Goal: Information Seeking & Learning: Learn about a topic

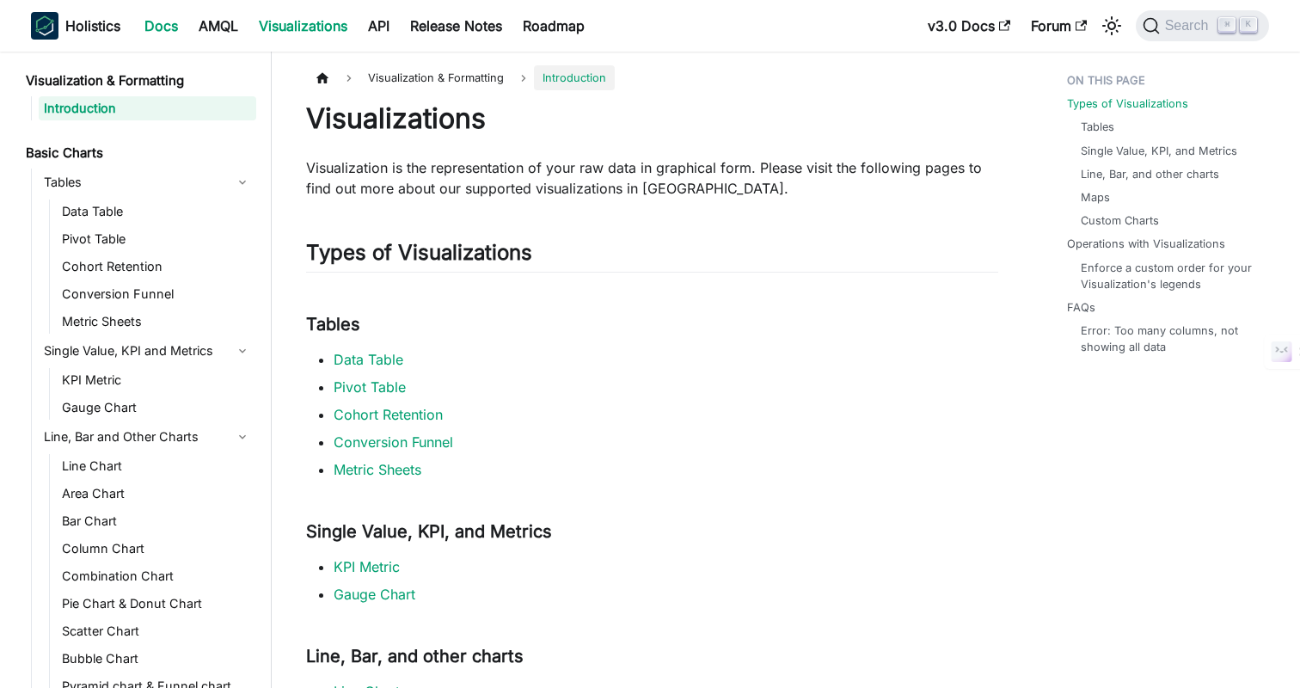
click at [162, 23] on link "Docs" at bounding box center [161, 26] width 54 height 28
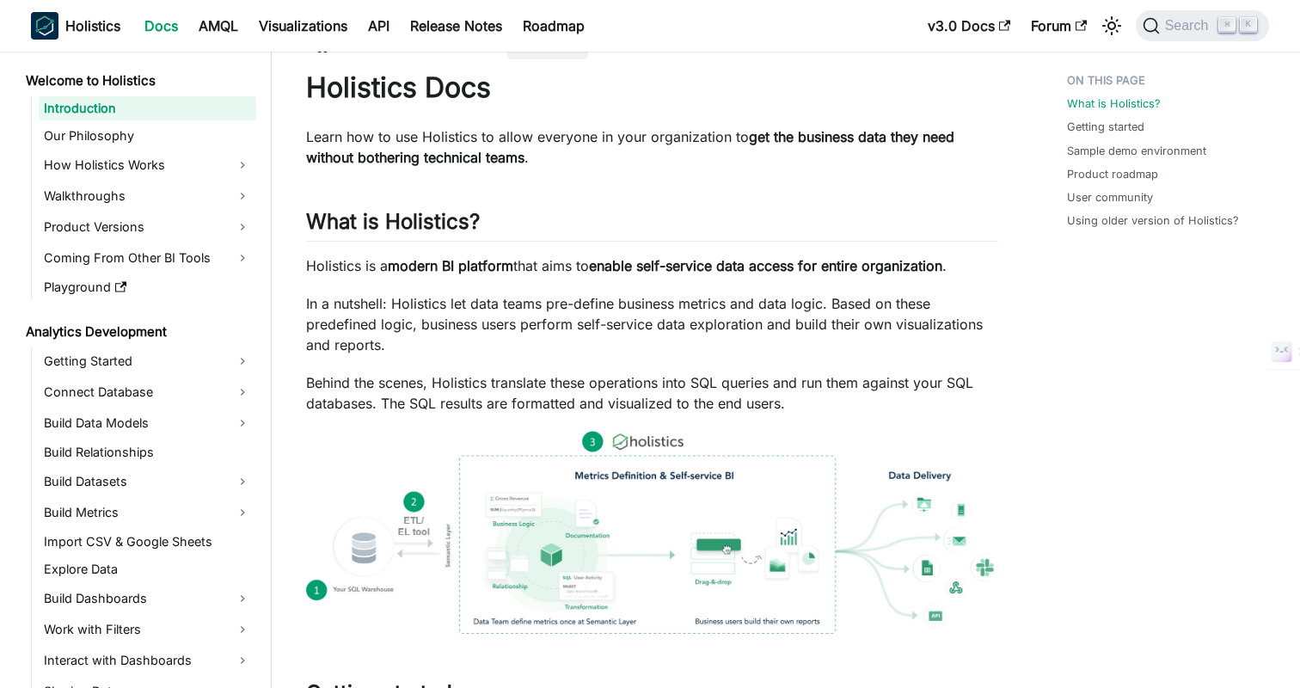
scroll to position [34, 0]
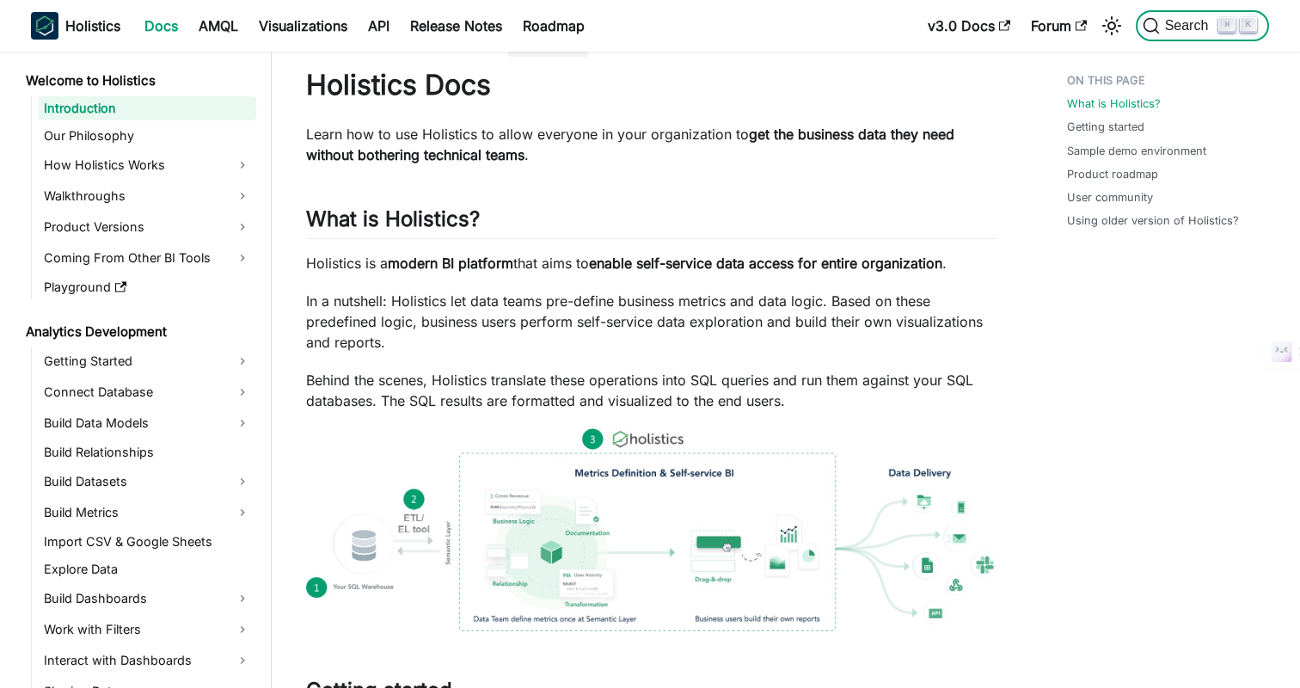
click at [1181, 33] on span "Search" at bounding box center [1189, 25] width 59 height 15
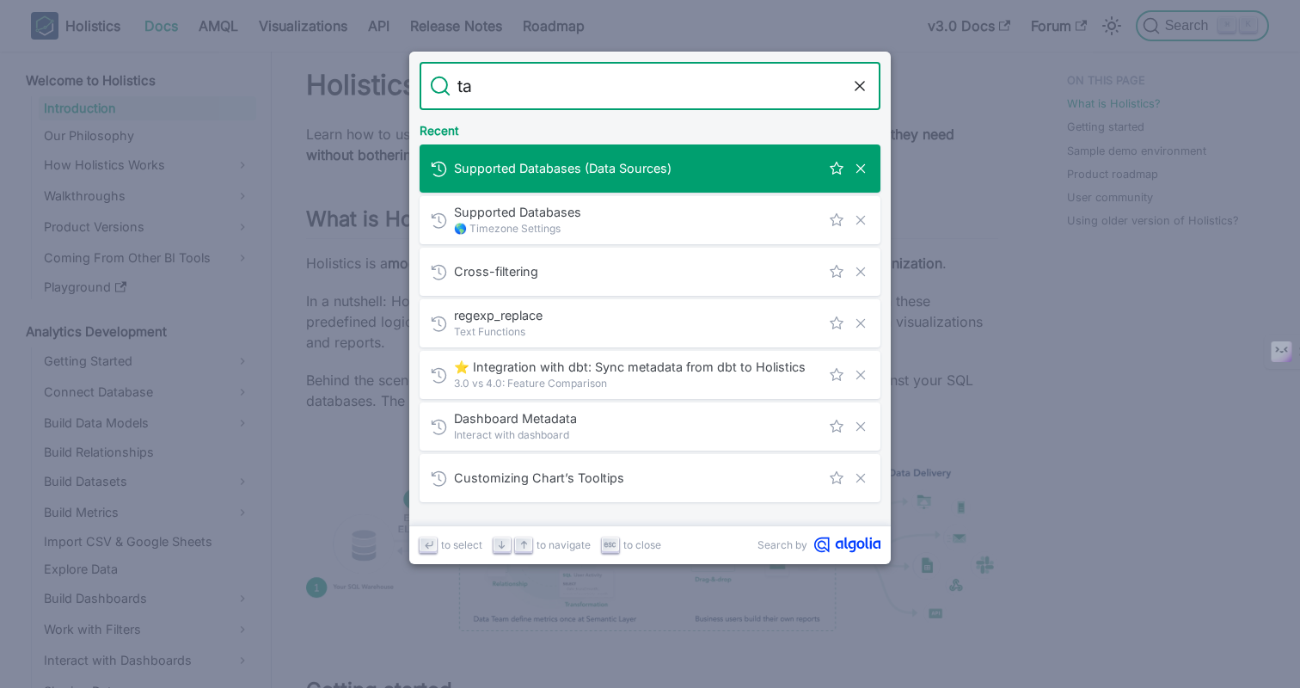
type input "tab"
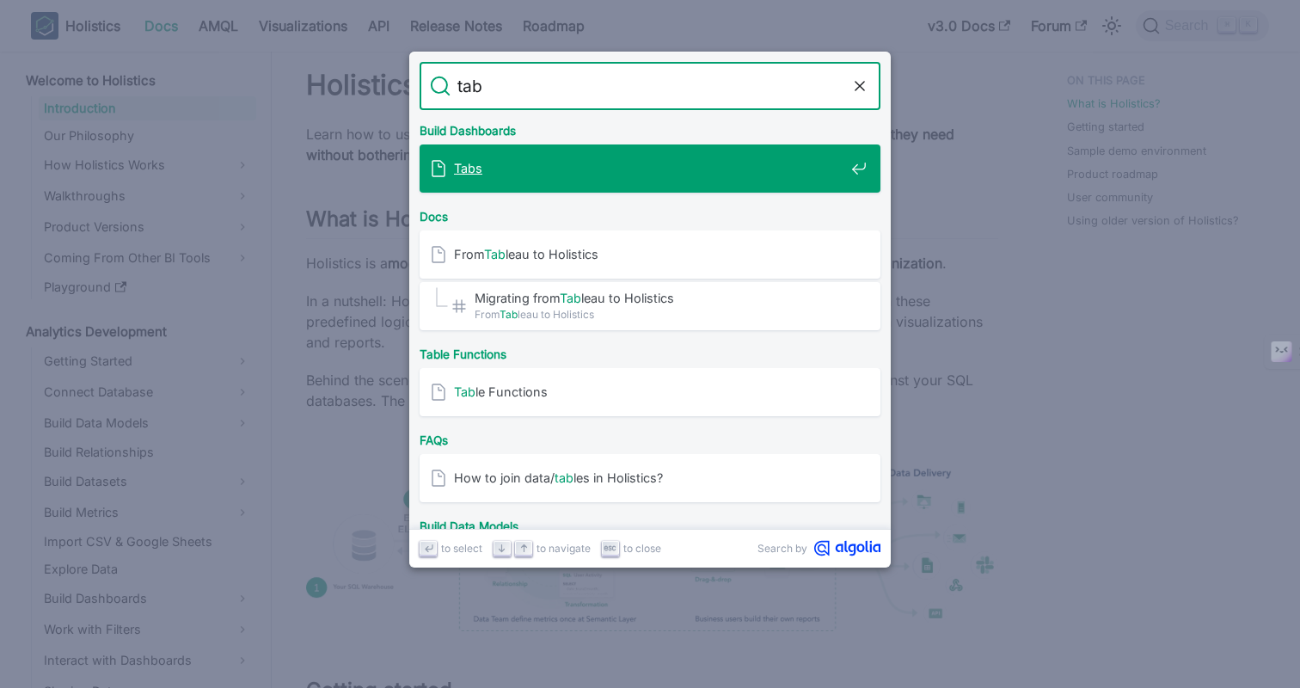
click at [464, 164] on mark "Tabs" at bounding box center [468, 168] width 28 height 15
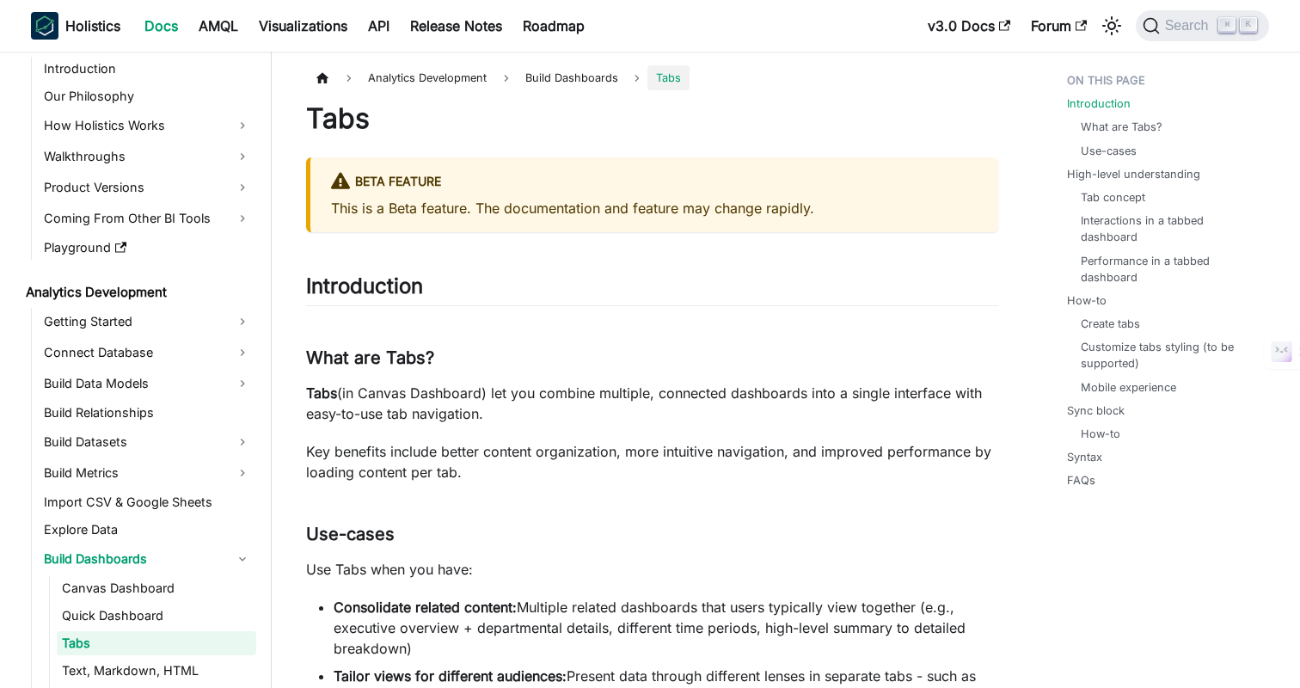
scroll to position [52, 0]
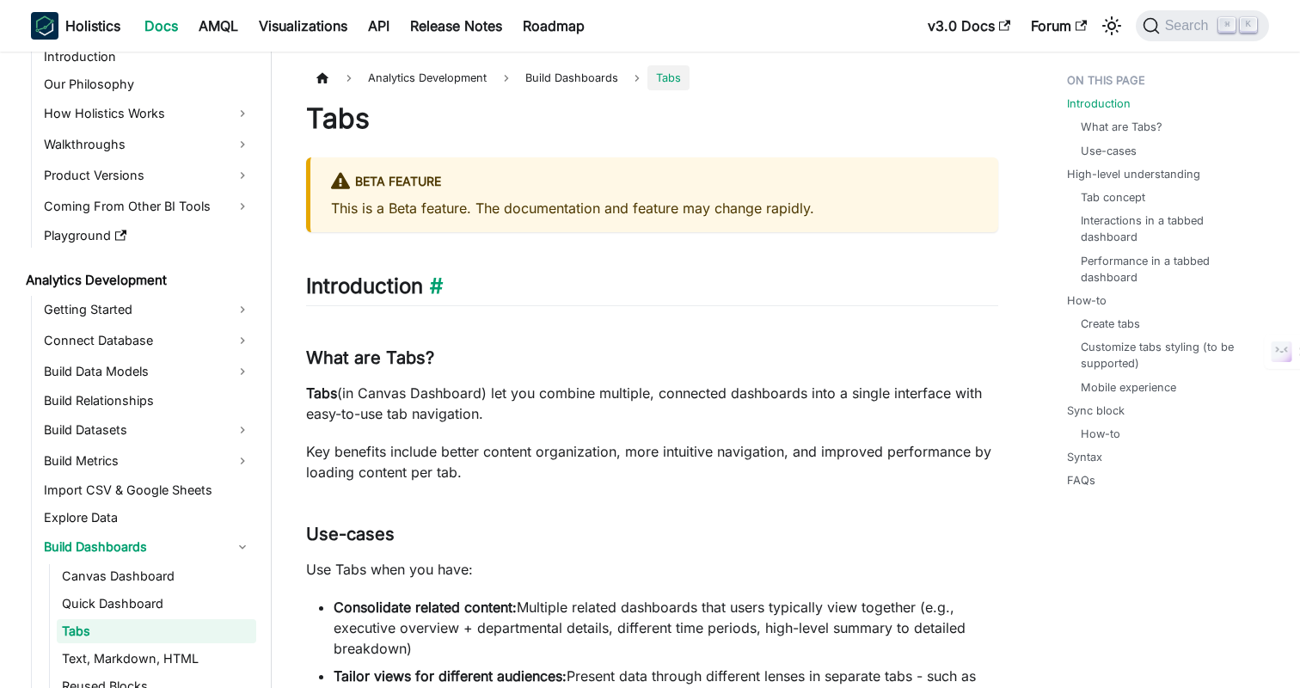
click at [646, 285] on h2 "Introduction ​" at bounding box center [652, 289] width 692 height 33
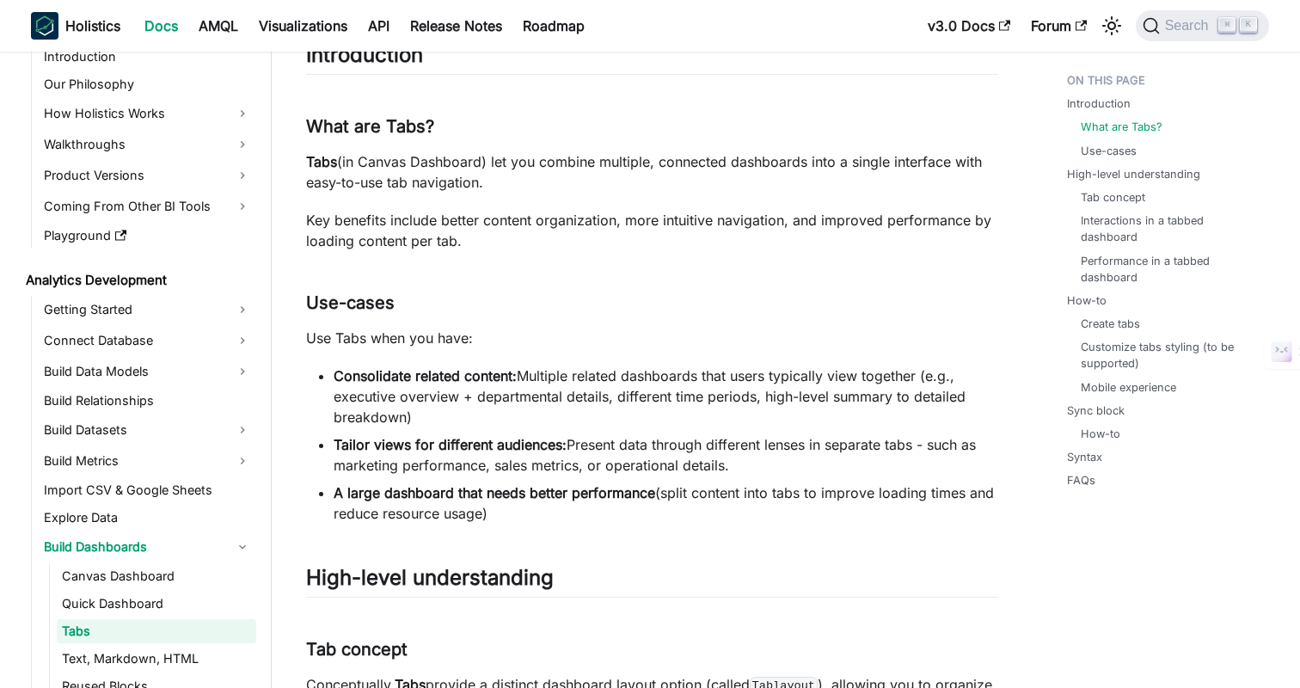
scroll to position [303, 0]
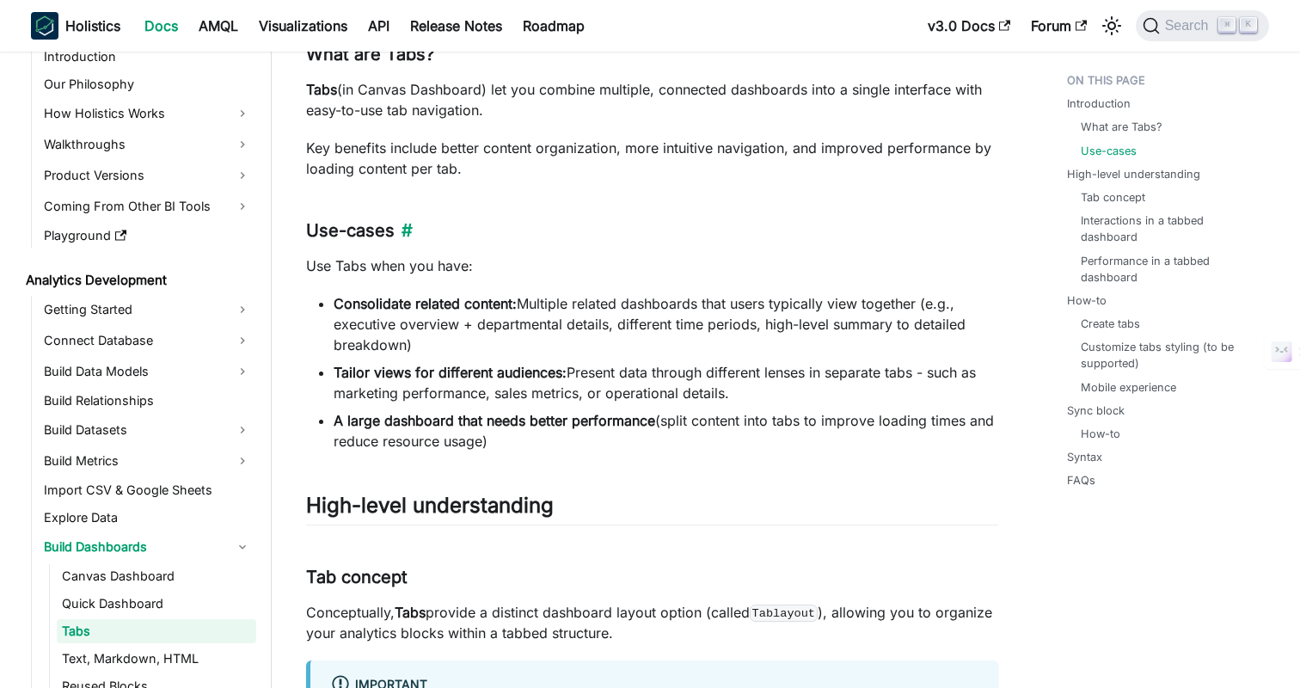
click at [660, 223] on h3 "Use-cases ​" at bounding box center [652, 230] width 692 height 21
click at [729, 228] on h3 "Use-cases ​" at bounding box center [652, 230] width 692 height 21
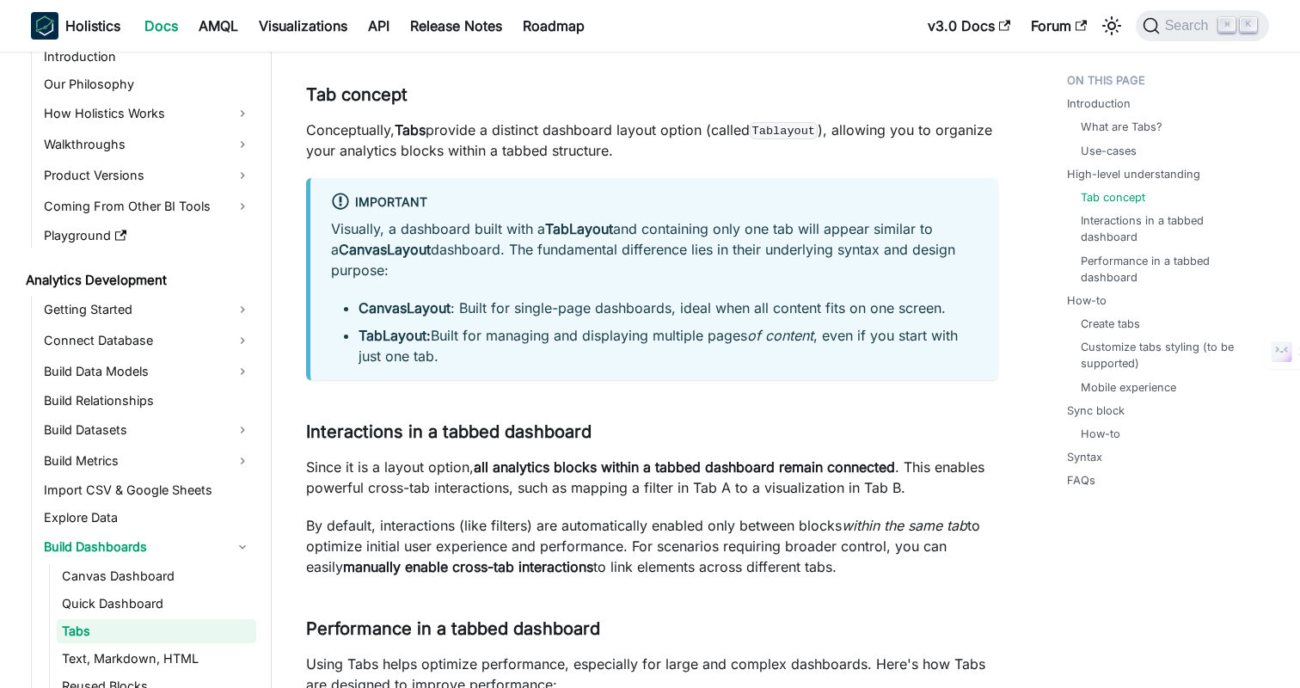
scroll to position [817, 0]
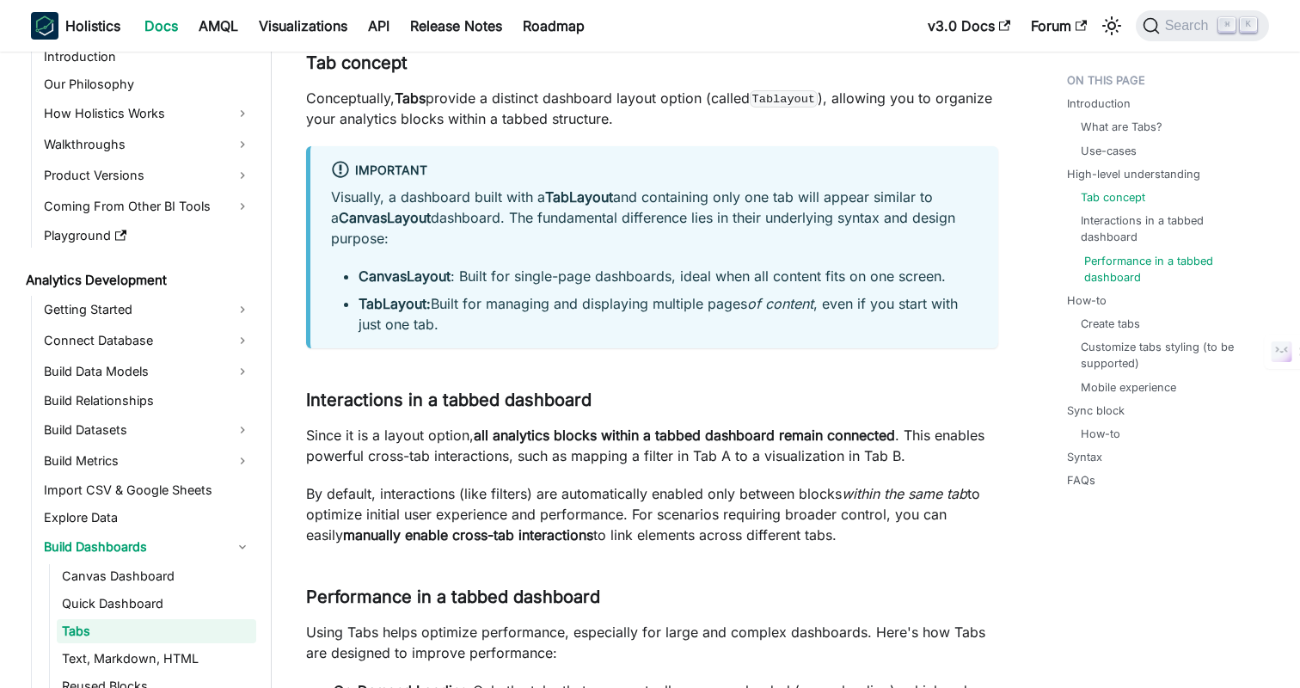
click at [1143, 263] on link "Performance in a tabbed dashboard" at bounding box center [1169, 269] width 171 height 33
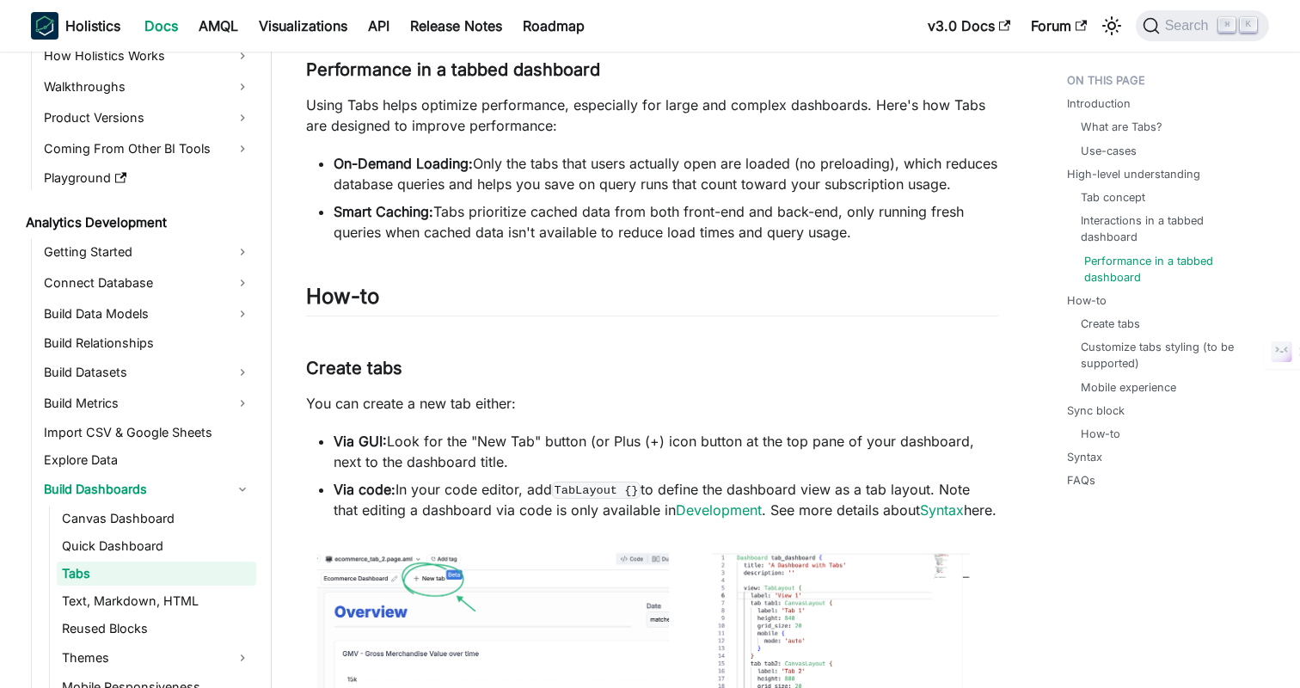
scroll to position [134, 0]
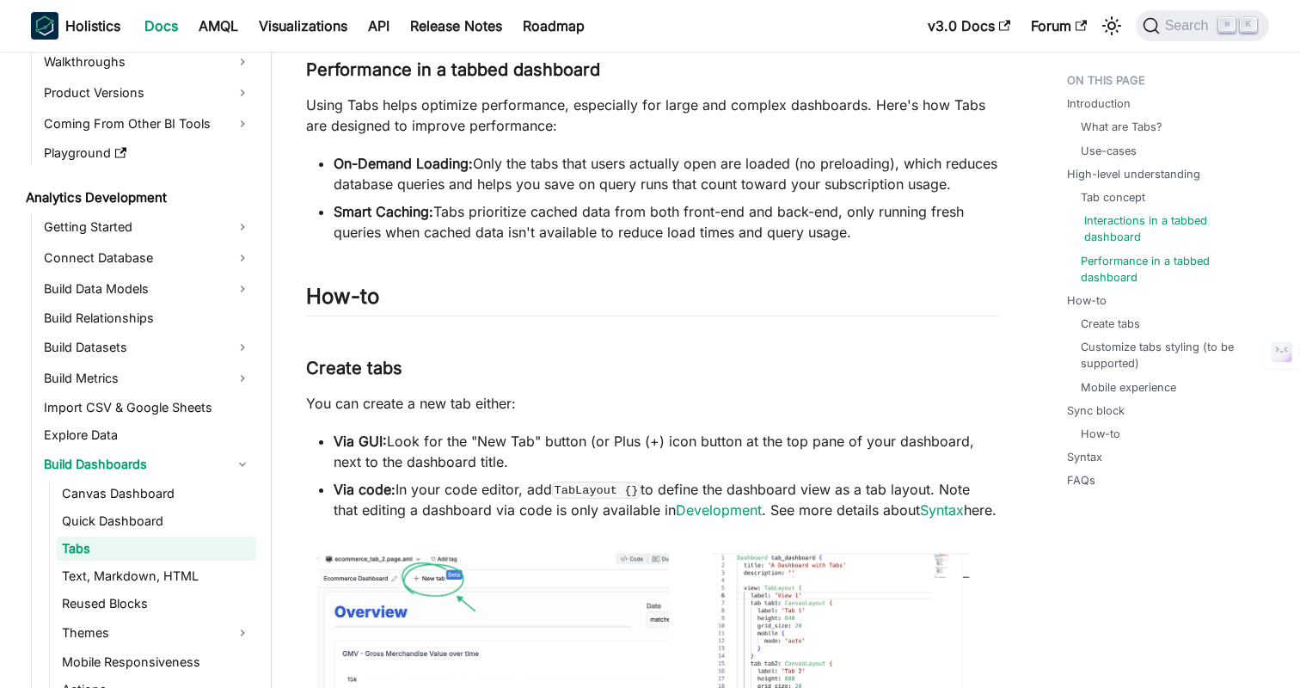
click at [1130, 215] on link "Interactions in a tabbed dashboard" at bounding box center [1169, 228] width 171 height 33
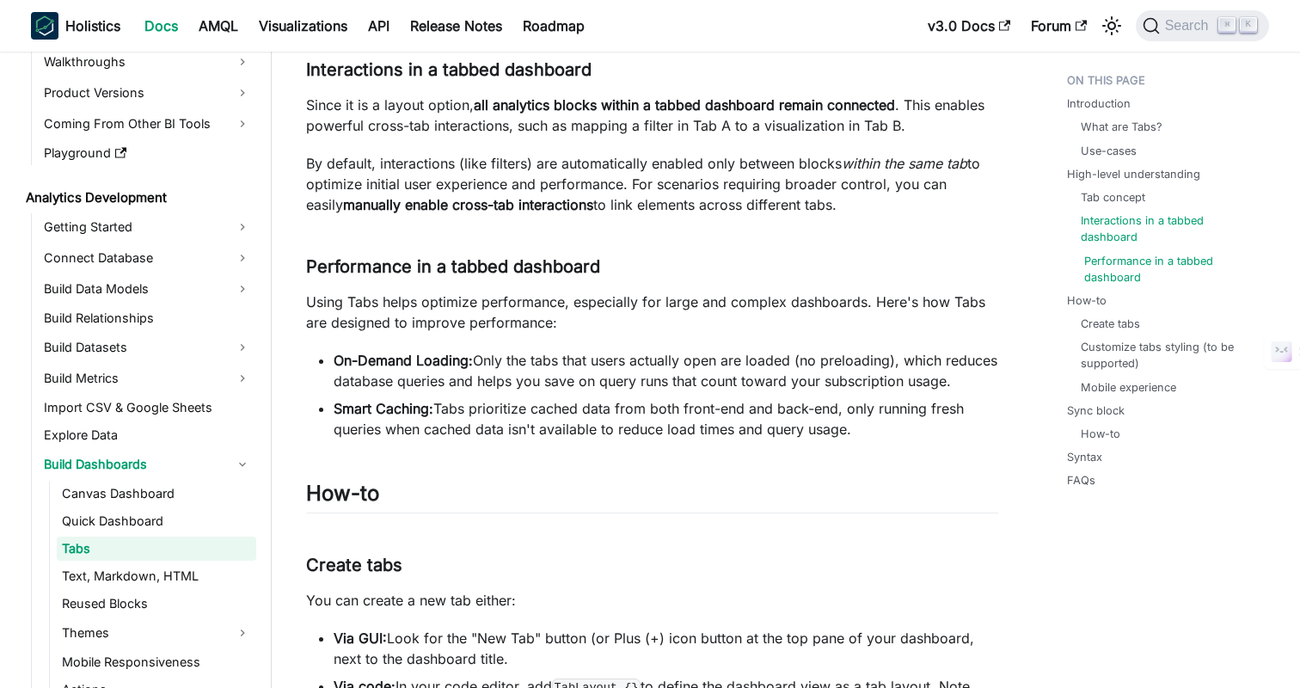
click at [1125, 280] on link "Performance in a tabbed dashboard" at bounding box center [1169, 269] width 171 height 33
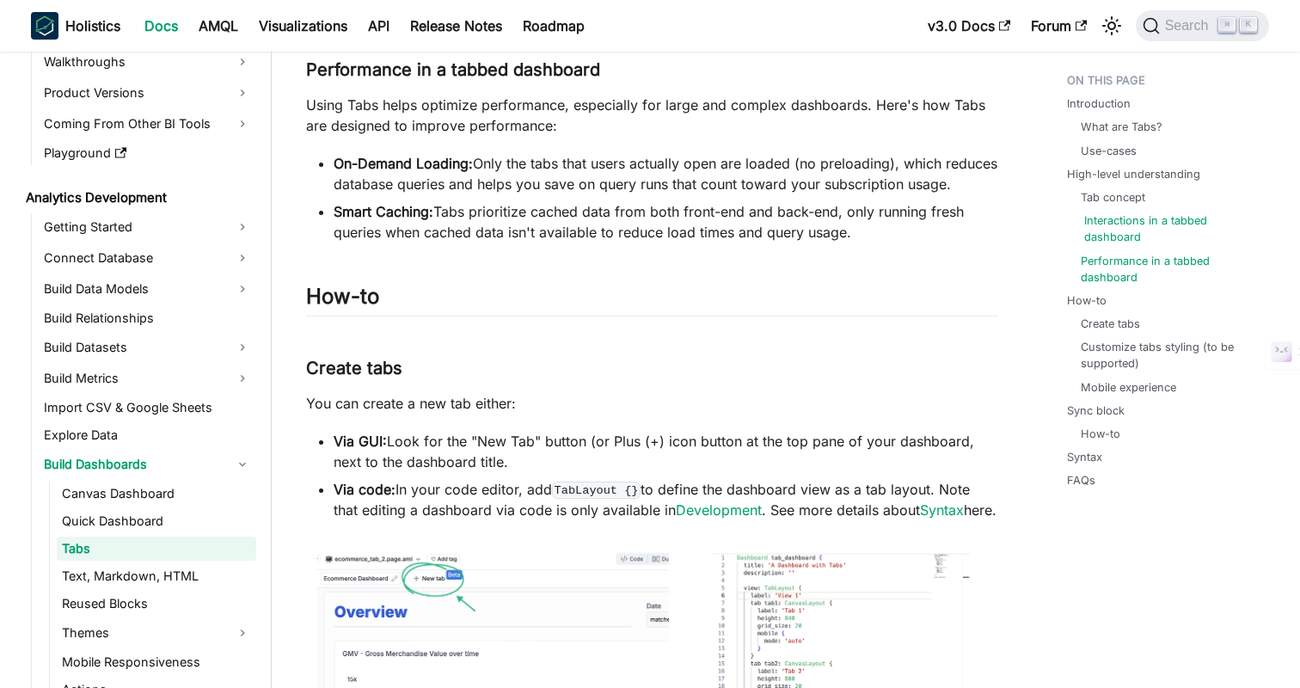
click at [1110, 230] on link "Interactions in a tabbed dashboard" at bounding box center [1169, 228] width 171 height 33
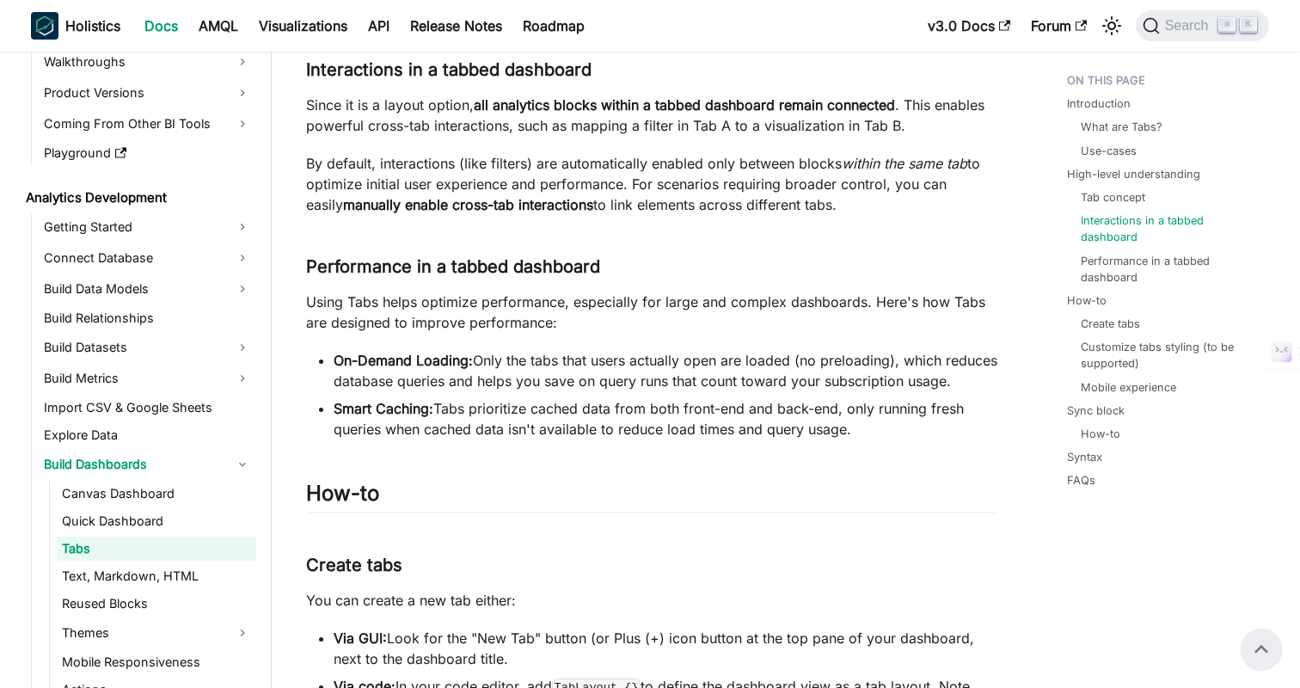
scroll to position [1129, 0]
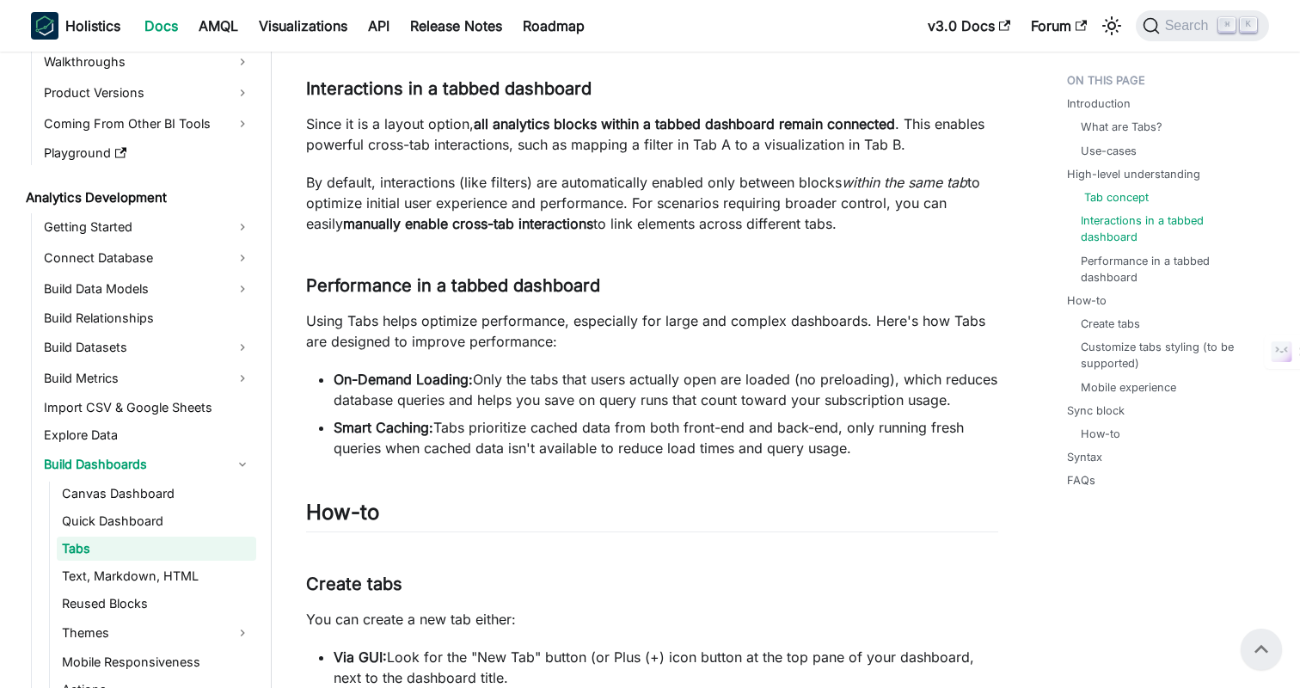
click at [1120, 192] on link "Tab concept" at bounding box center [1116, 197] width 64 height 16
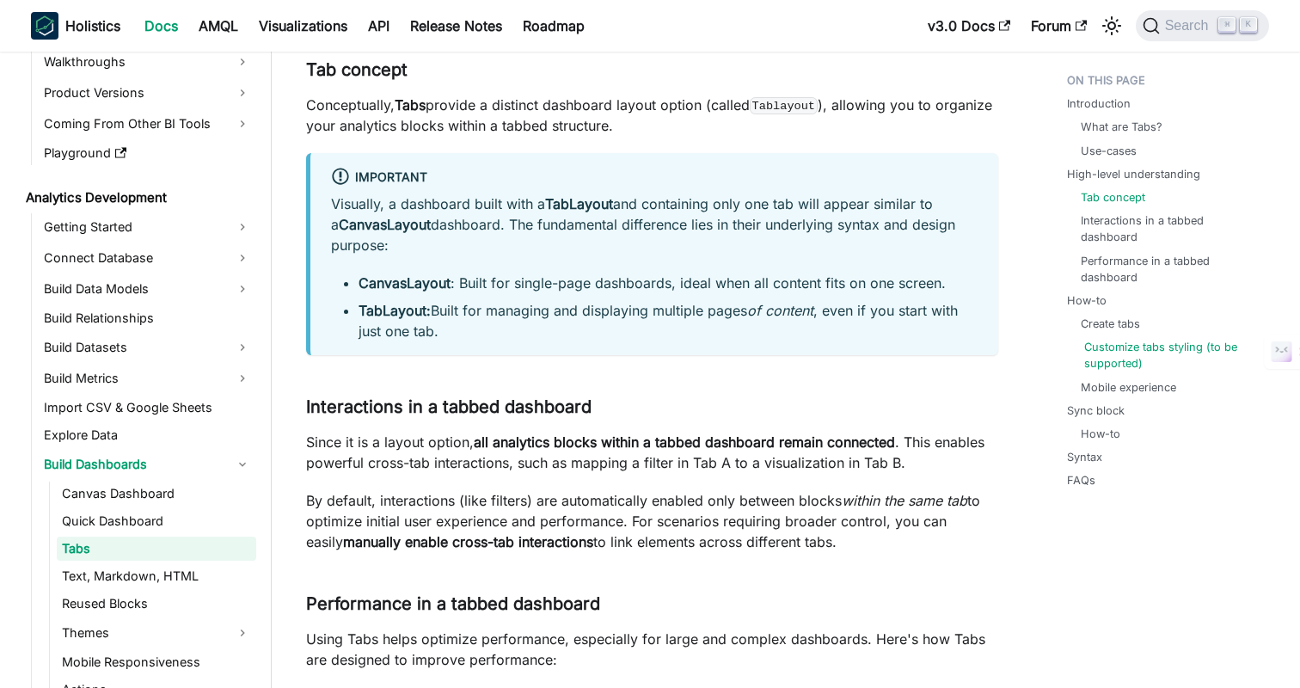
click at [1105, 347] on link "Customize tabs styling (to be supported)" at bounding box center [1169, 355] width 171 height 33
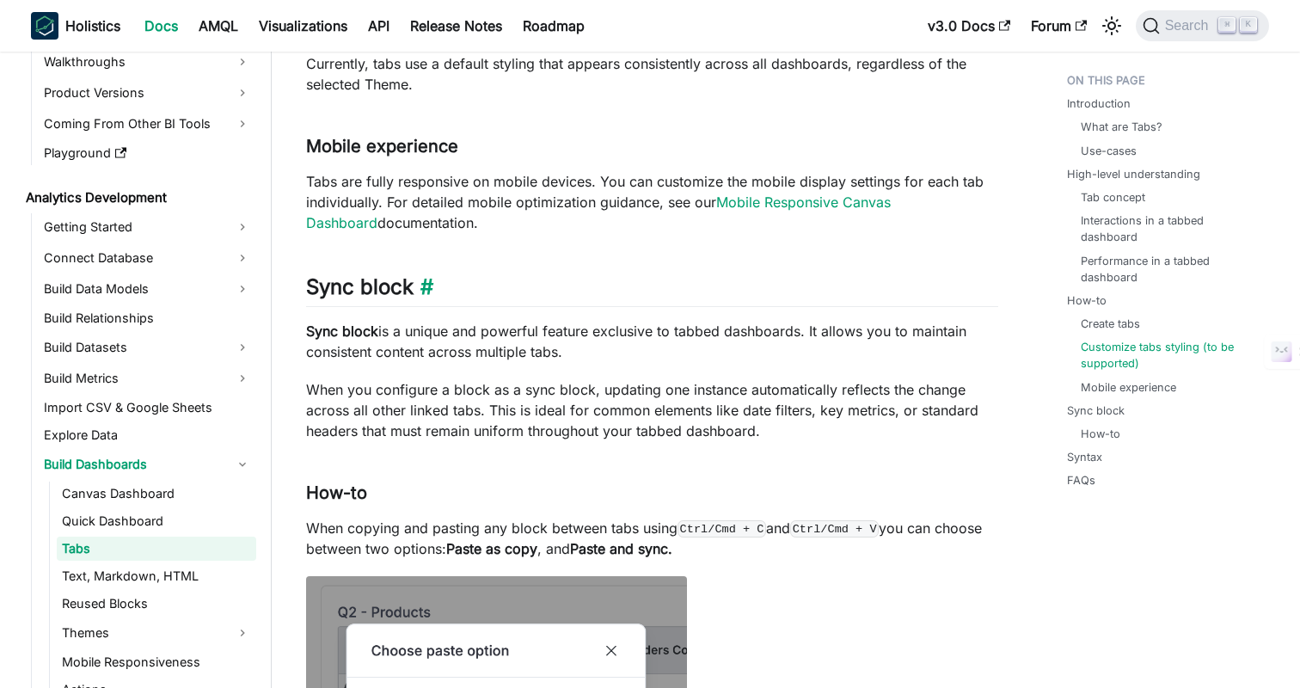
click at [800, 307] on h2 "Sync block ​" at bounding box center [652, 290] width 692 height 33
click at [830, 307] on h2 "Sync block ​" at bounding box center [652, 290] width 692 height 33
click at [1110, 395] on link "Mobile experience" at bounding box center [1131, 387] width 95 height 16
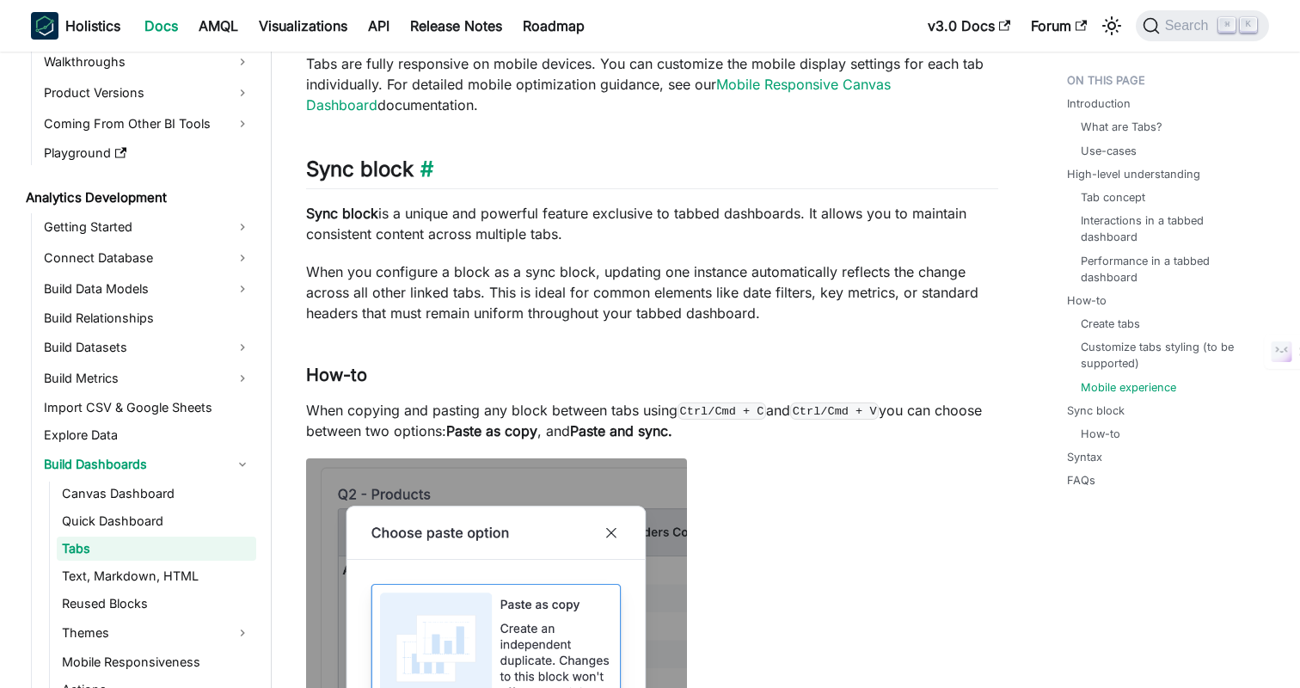
click at [775, 189] on h2 "Sync block ​" at bounding box center [652, 172] width 692 height 33
click at [819, 189] on h2 "Sync block ​" at bounding box center [652, 172] width 692 height 33
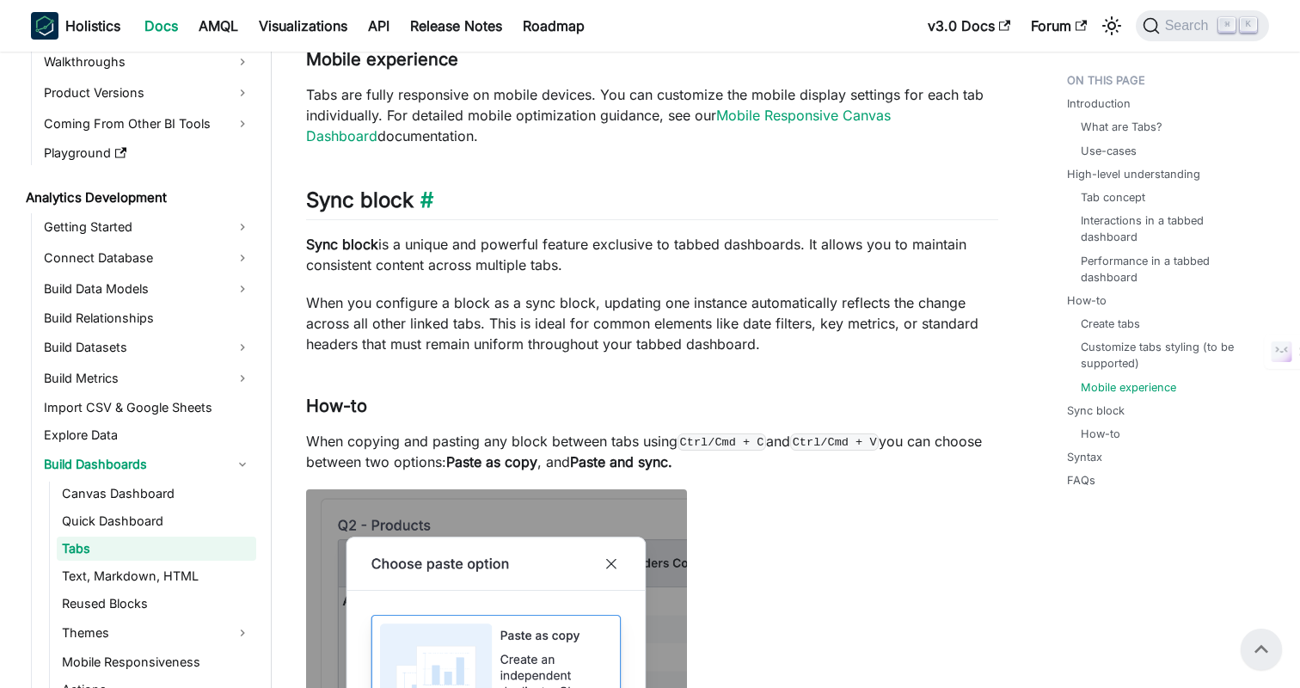
scroll to position [2271, 0]
click at [1097, 429] on link "How-to" at bounding box center [1104, 434] width 40 height 16
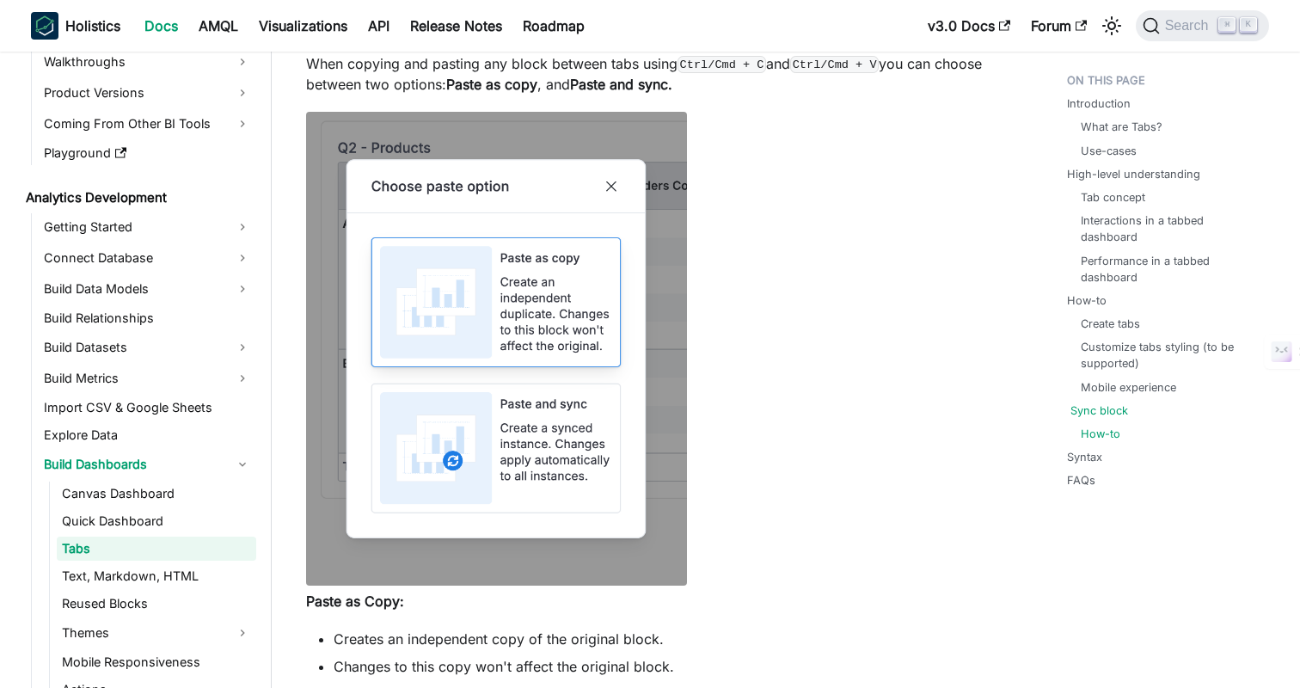
click at [1088, 411] on link "Sync block" at bounding box center [1099, 410] width 58 height 16
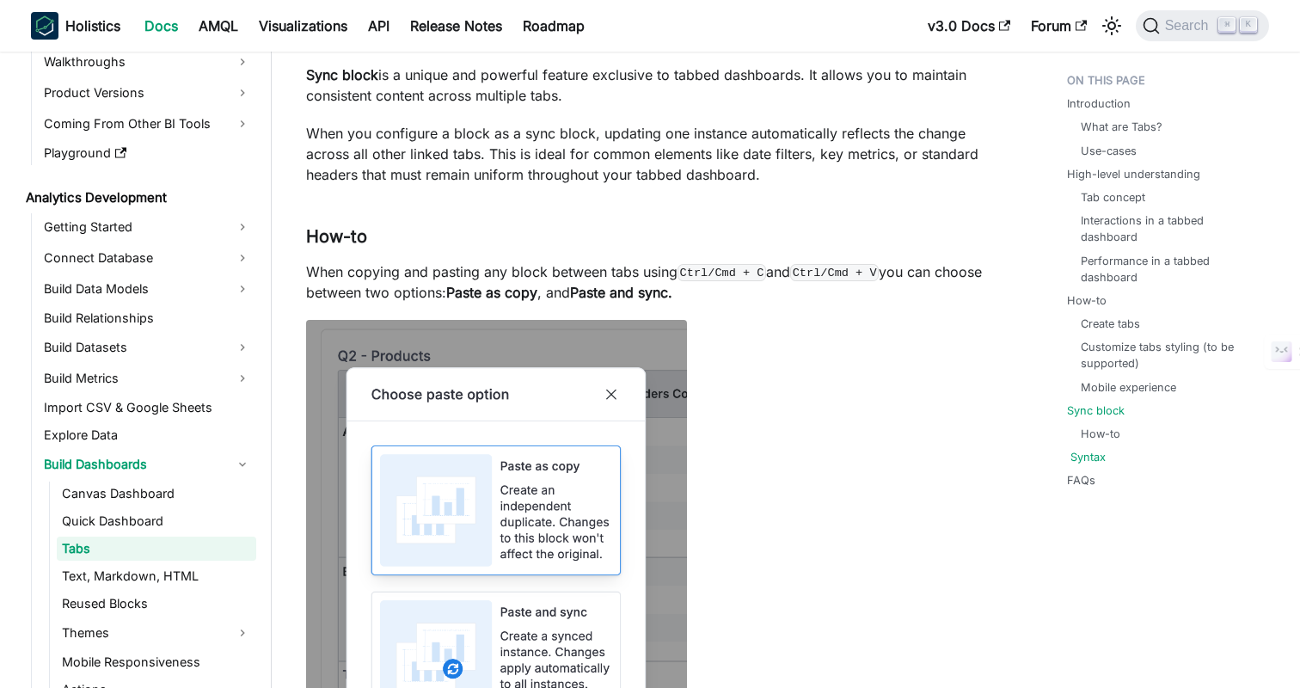
click at [1088, 461] on link "Syntax" at bounding box center [1087, 457] width 35 height 16
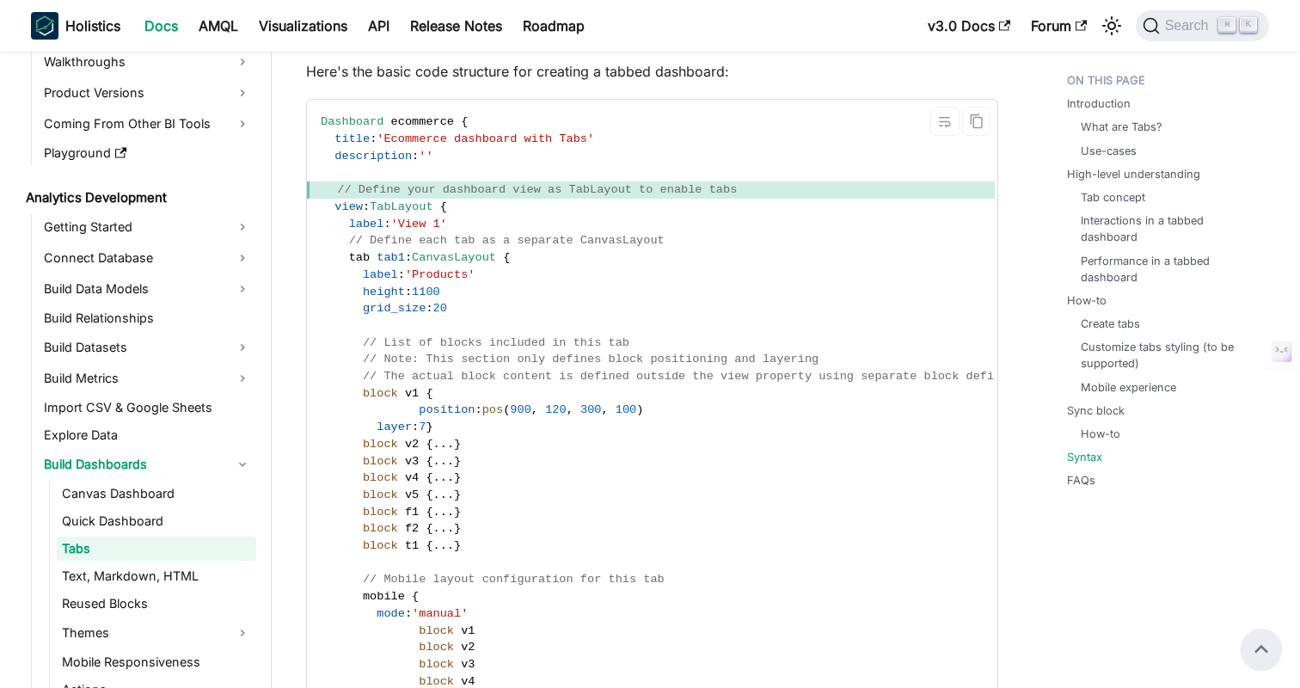
scroll to position [3791, 0]
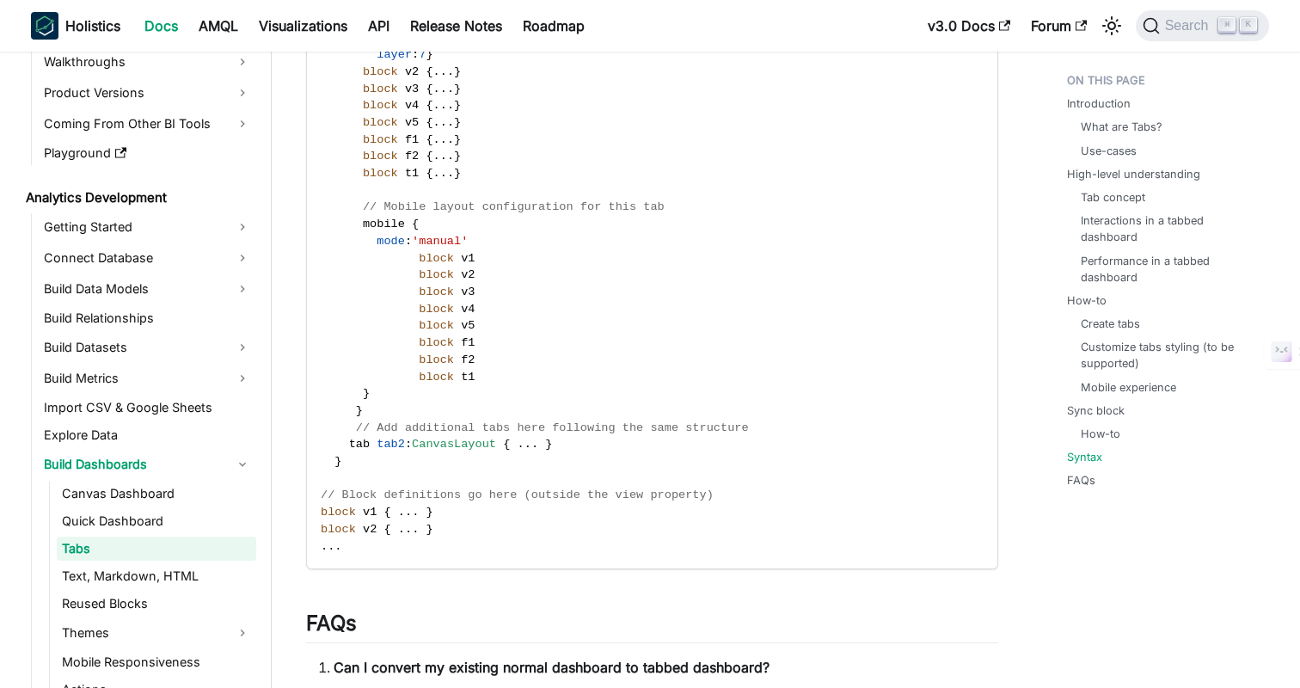
scroll to position [4639, 0]
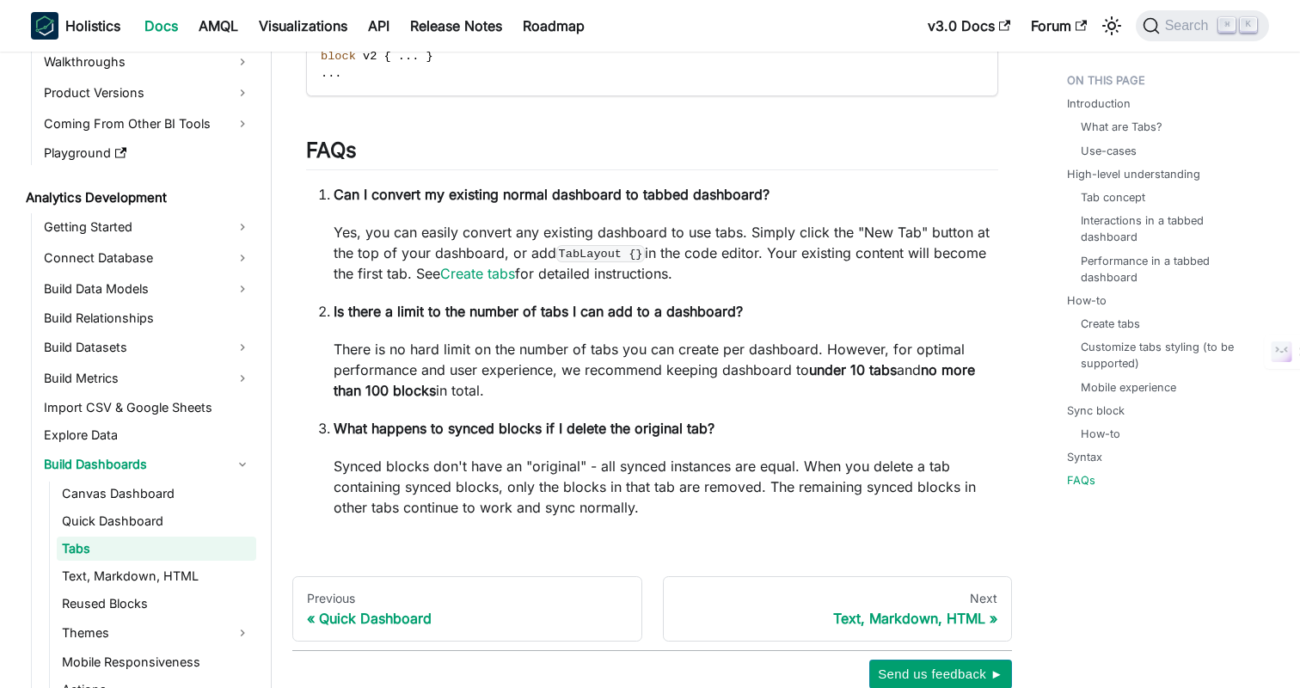
click at [846, 401] on p "There is no hard limit on the number of tabs you can create per dashboard. Howe…" at bounding box center [666, 370] width 664 height 62
click at [871, 448] on ol "Can I convert my existing normal dashboard to tabbed dashboard? Yes, you can ea…" at bounding box center [652, 351] width 692 height 334
